Goal: Information Seeking & Learning: Learn about a topic

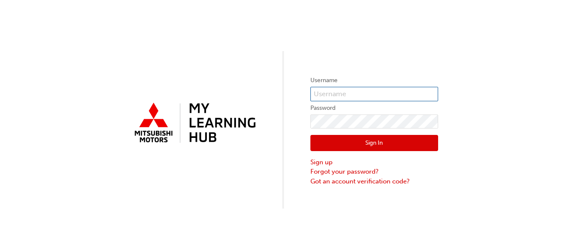
click at [364, 91] on input "text" at bounding box center [375, 94] width 128 height 14
type input "0005329270"
click at [352, 142] on button "Sign In" at bounding box center [375, 143] width 128 height 16
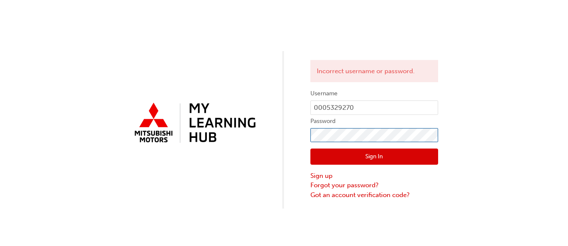
click at [289, 140] on div "Incorrect username or password. Username 0005329270 Password Sign In Sign up Fo…" at bounding box center [284, 104] width 568 height 209
click button "Sign In" at bounding box center [375, 157] width 128 height 16
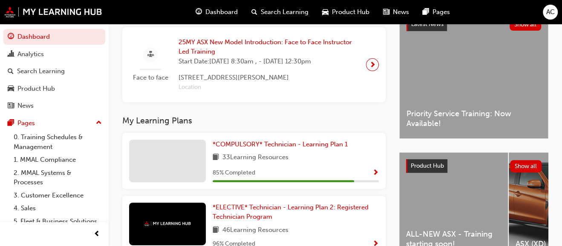
scroll to position [213, 0]
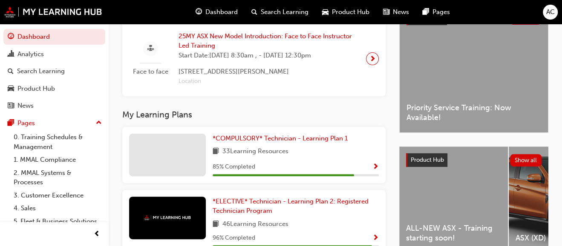
click at [245, 41] on span "25MY ASX New Model Introduction: Face to Face Instructor Led Training" at bounding box center [269, 41] width 181 height 19
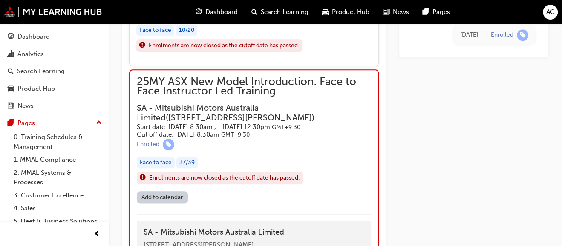
scroll to position [772, 0]
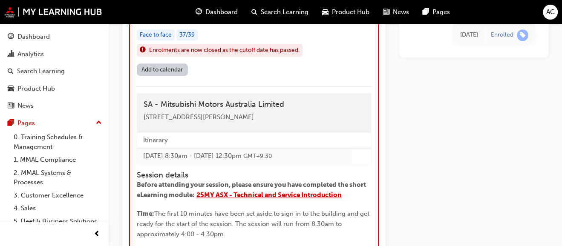
click at [220, 193] on span "25MY ASX - Technical and Service Introduction" at bounding box center [268, 195] width 145 height 8
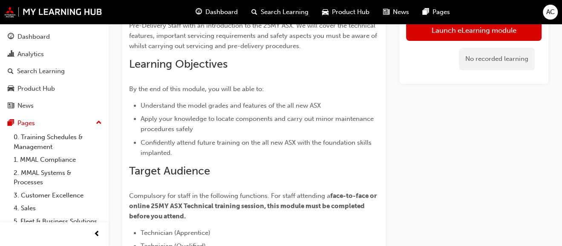
scroll to position [42, 0]
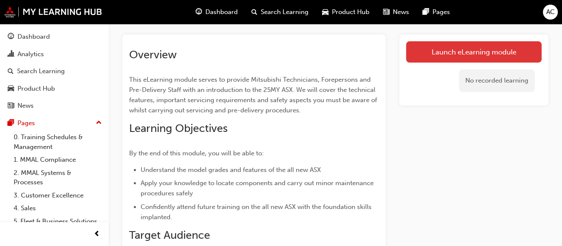
click at [445, 49] on link "Launch eLearning module" at bounding box center [473, 51] width 135 height 21
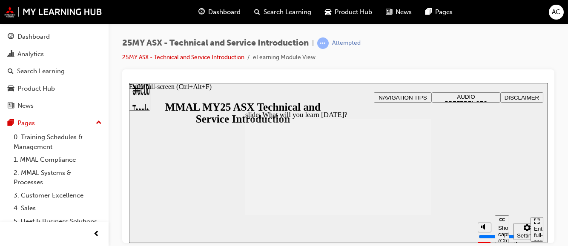
click at [539, 228] on div "Enter full-screen (Ctrl+Alt+F)" at bounding box center [537, 238] width 6 height 26
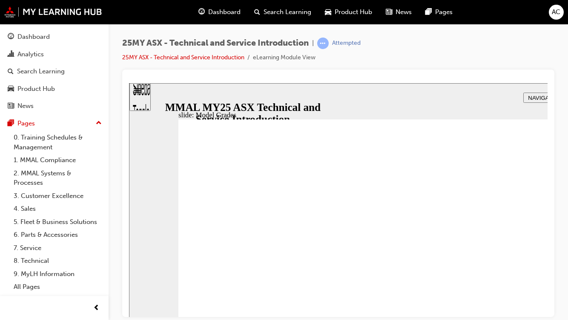
drag, startPoint x: 625, startPoint y: 119, endPoint x: 493, endPoint y: 135, distance: 132.6
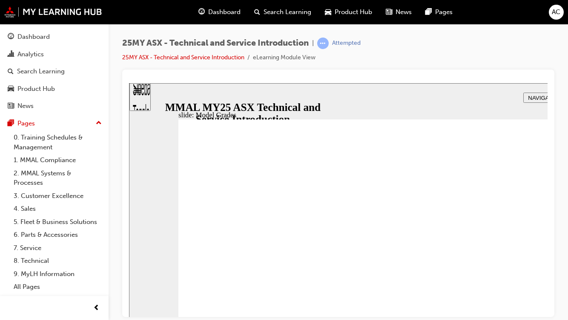
drag, startPoint x: 476, startPoint y: 206, endPoint x: 443, endPoint y: 216, distance: 35.1
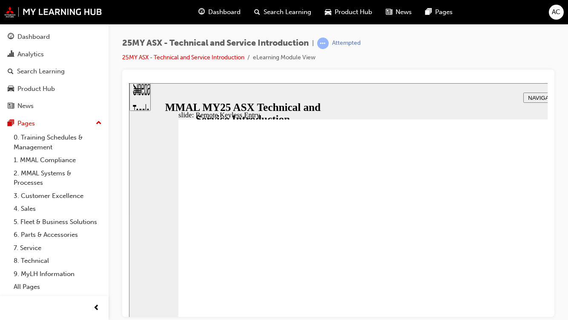
type input "6"
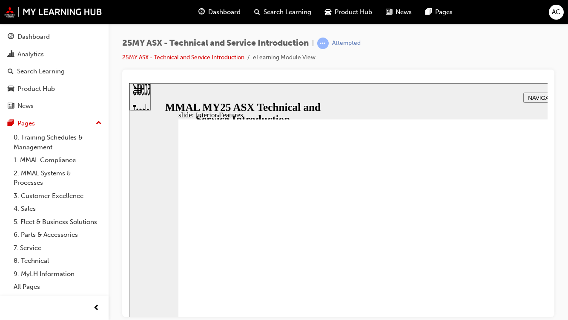
type input "8"
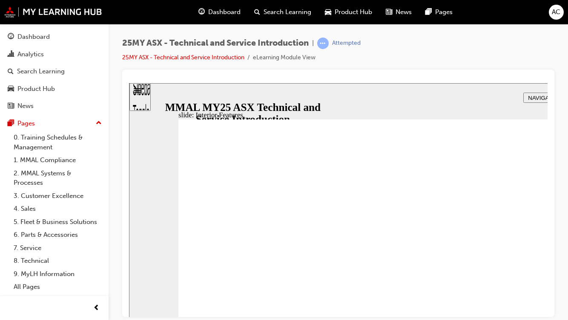
drag, startPoint x: 556, startPoint y: 203, endPoint x: 556, endPoint y: 196, distance: 6.4
drag, startPoint x: 578, startPoint y: 195, endPoint x: 579, endPoint y: 238, distance: 43.5
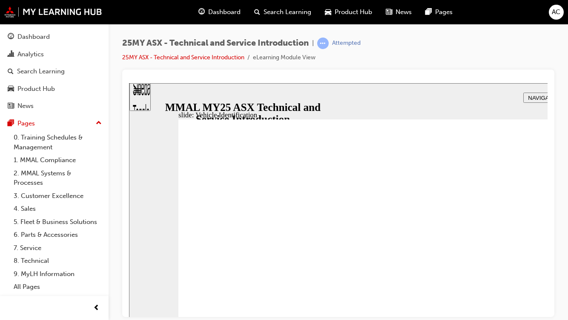
drag, startPoint x: 618, startPoint y: 154, endPoint x: 609, endPoint y: 165, distance: 14.0
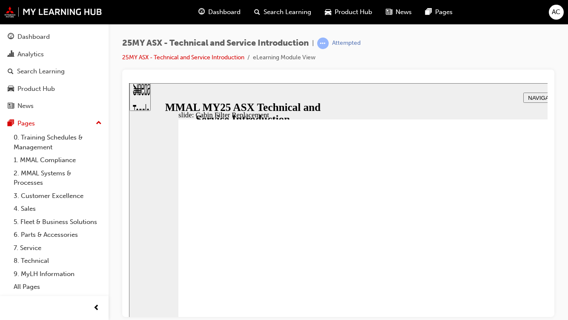
drag, startPoint x: 620, startPoint y: 231, endPoint x: 635, endPoint y: 233, distance: 16.0
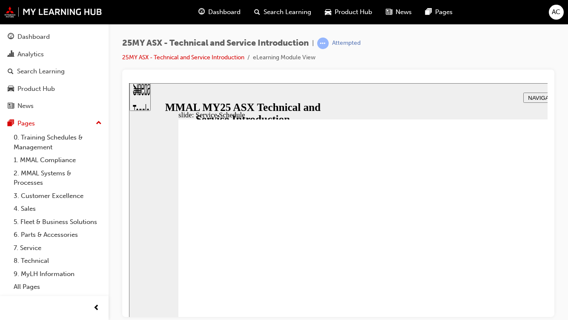
drag, startPoint x: 636, startPoint y: 147, endPoint x: 632, endPoint y: 150, distance: 5.1
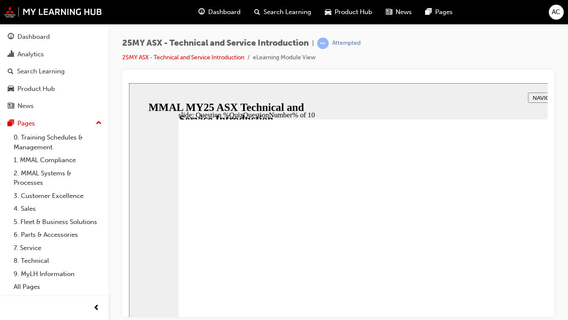
radio input "true"
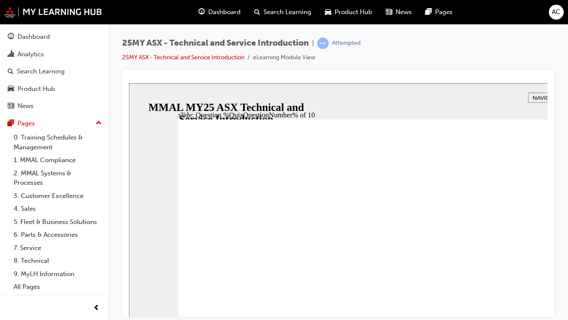
radio input "true"
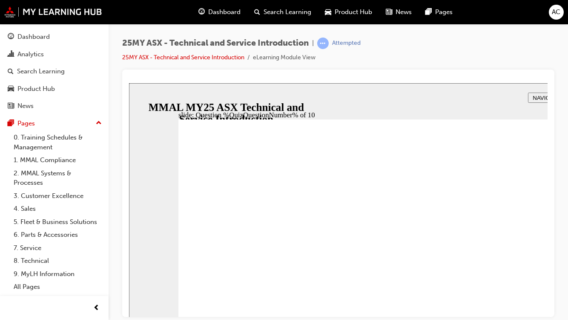
radio input "true"
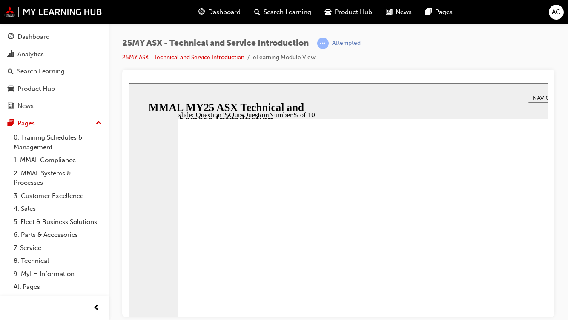
drag, startPoint x: 418, startPoint y: 326, endPoint x: 498, endPoint y: 354, distance: 84.2
radio input "true"
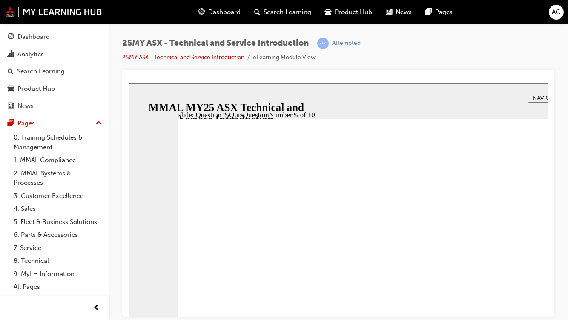
radio input "true"
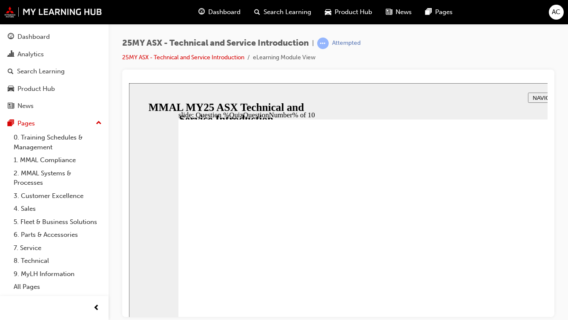
radio input "true"
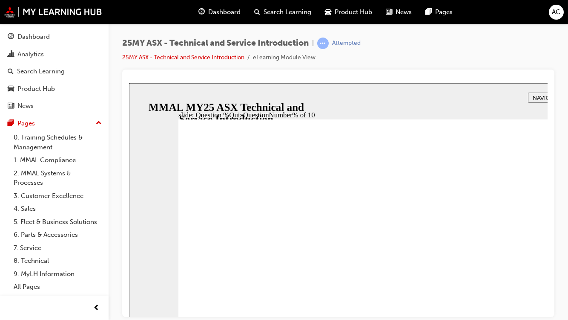
radio input "true"
drag, startPoint x: 383, startPoint y: 323, endPoint x: 454, endPoint y: 341, distance: 73.1
drag, startPoint x: 221, startPoint y: 257, endPoint x: 224, endPoint y: 273, distance: 16.4
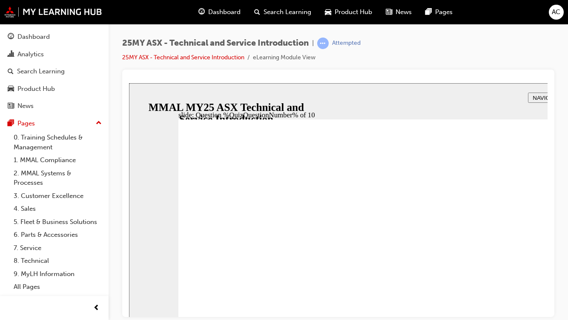
radio input "true"
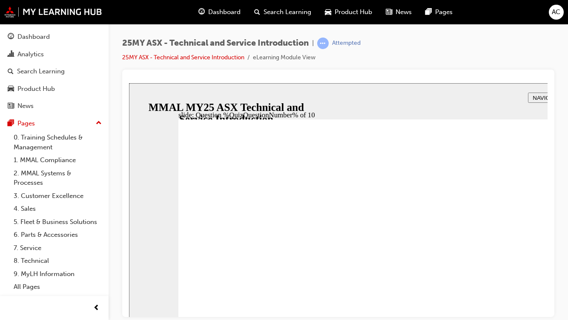
radio input "true"
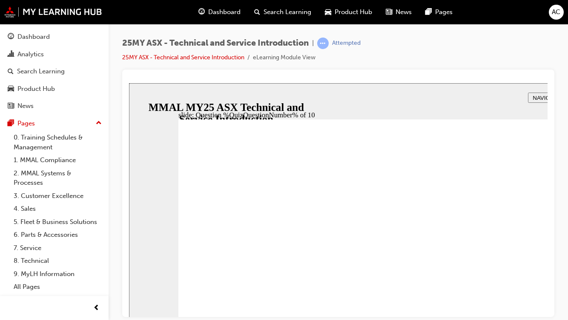
radio input "true"
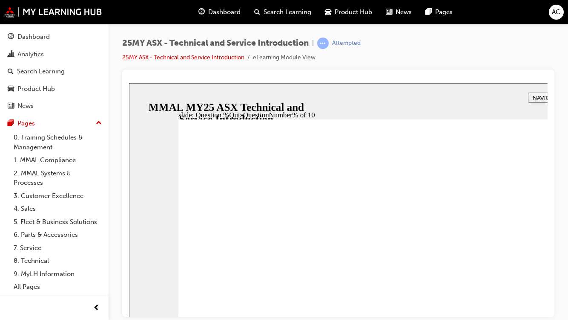
radio input "true"
drag, startPoint x: 422, startPoint y: 322, endPoint x: 516, endPoint y: 348, distance: 97.3
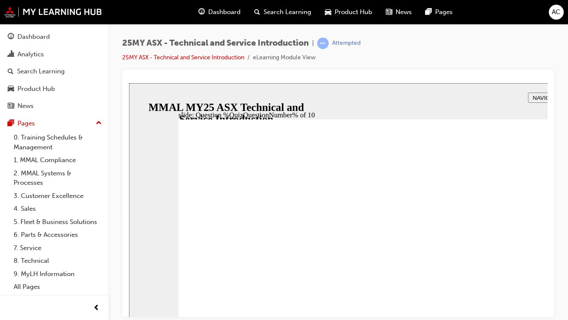
radio input "true"
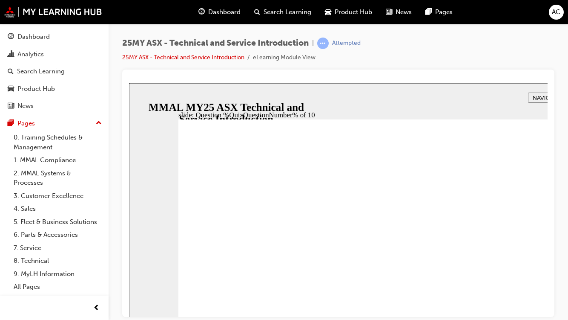
radio input "true"
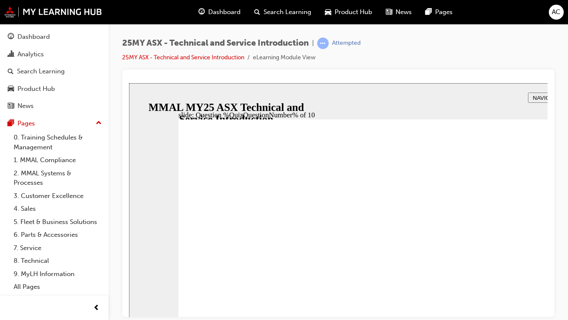
radio input "true"
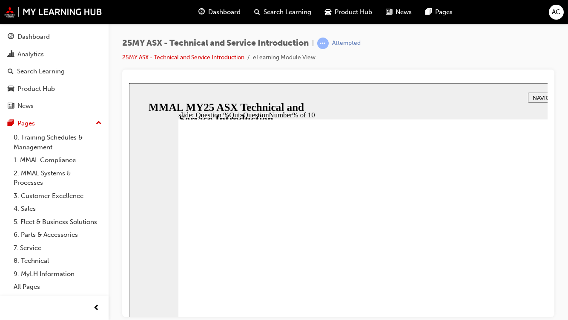
radio input "true"
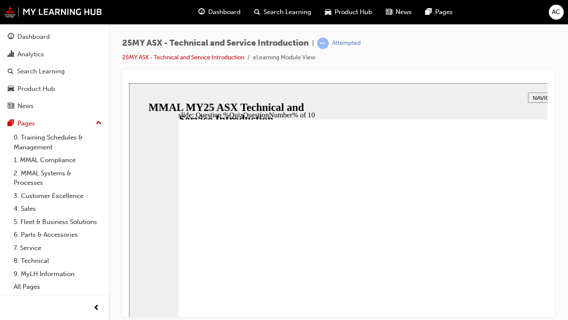
radio input "true"
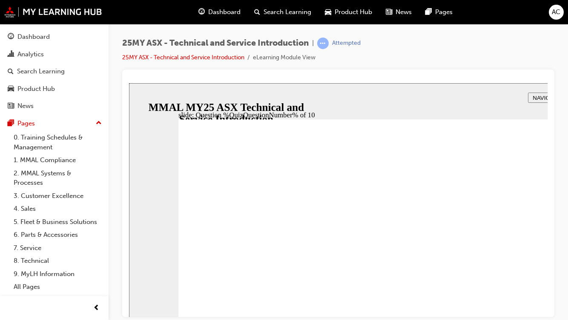
radio input "true"
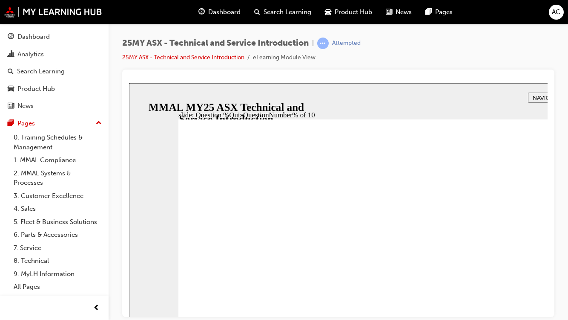
drag, startPoint x: 441, startPoint y: 319, endPoint x: 570, endPoint y: 337, distance: 130.0
radio input "true"
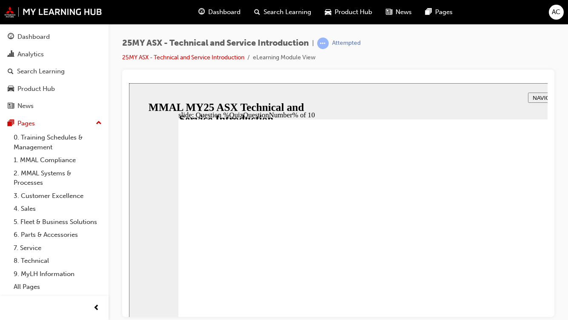
radio input "true"
drag, startPoint x: 404, startPoint y: 326, endPoint x: 416, endPoint y: 326, distance: 11.9
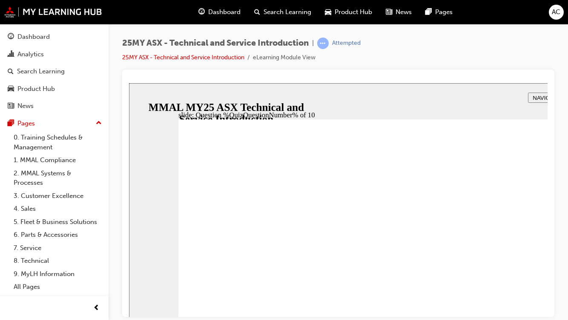
radio input "true"
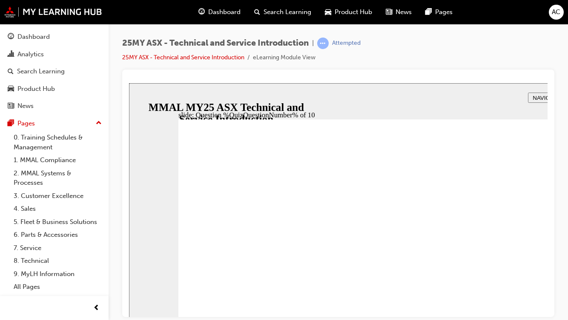
radio input "true"
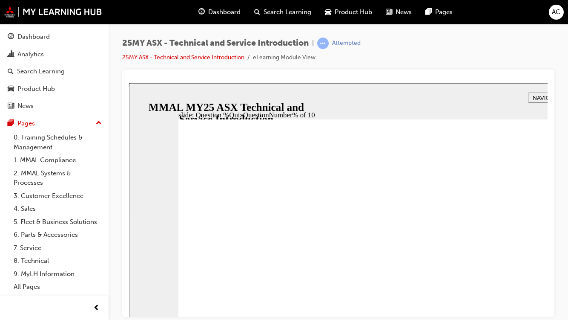
radio input "true"
